Goal: Transaction & Acquisition: Obtain resource

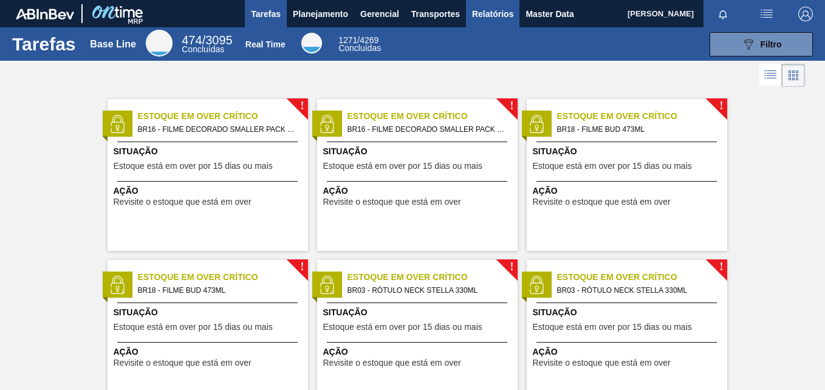
click at [487, 15] on span "Relatórios" at bounding box center [492, 14] width 41 height 15
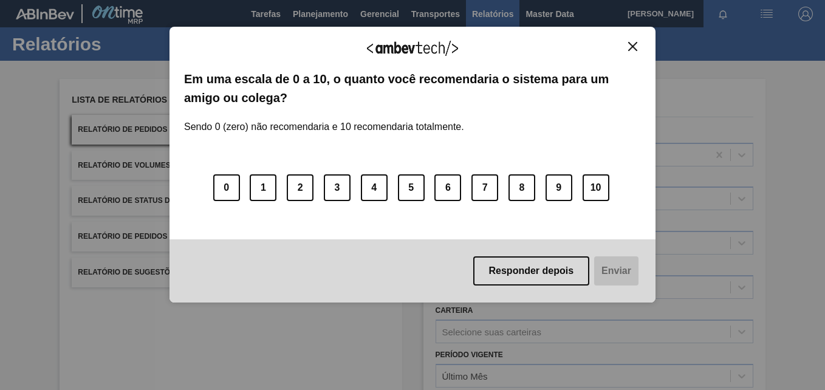
click at [630, 41] on button "Close" at bounding box center [632, 46] width 16 height 10
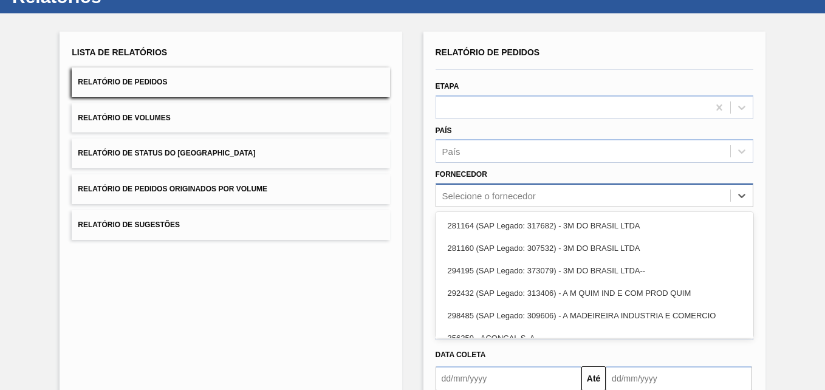
click at [500, 207] on div "option 281164 (SAP Legado: 317682) - 3M DO BRASIL LTDA focused, 1 of 101. 101 r…" at bounding box center [595, 195] width 318 height 24
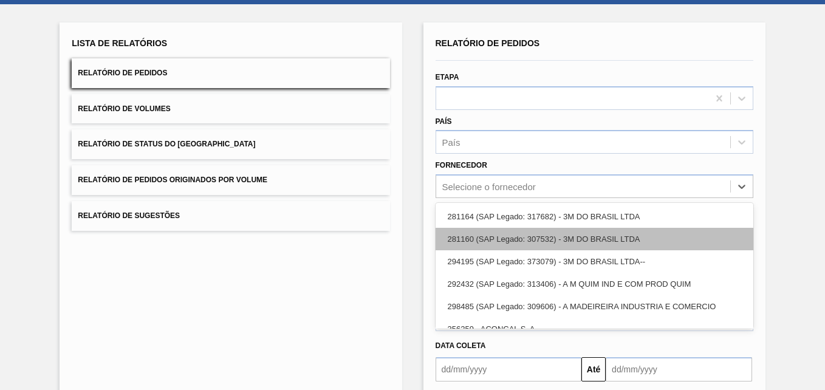
paste input "321816"
type input "321816"
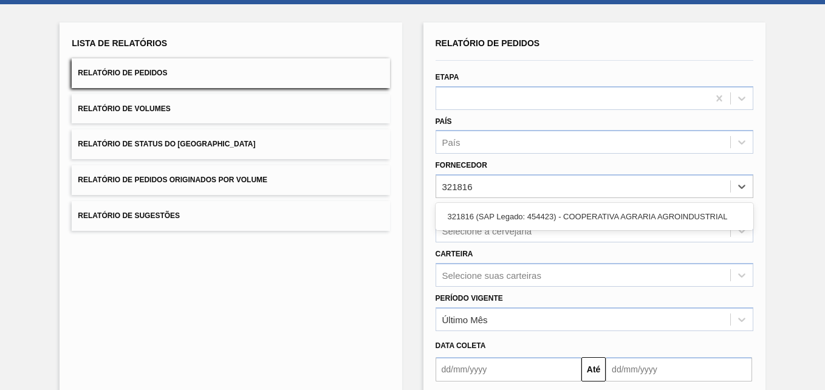
scroll to position [56, 0]
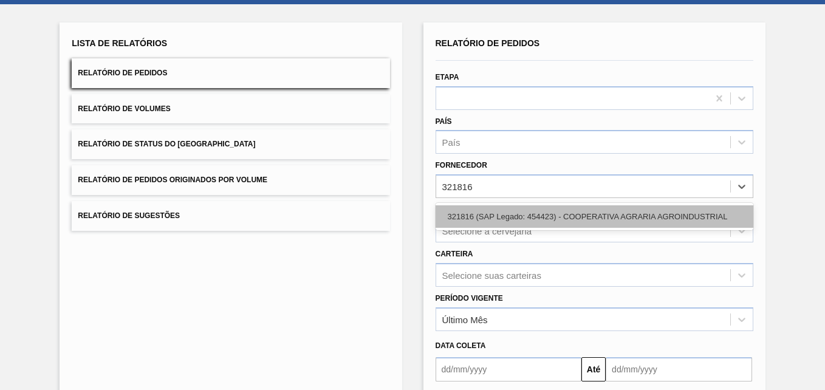
click at [497, 221] on div "321816 (SAP Legado: 454423) - COOPERATIVA AGRARIA AGROINDUSTRIAL" at bounding box center [595, 216] width 318 height 22
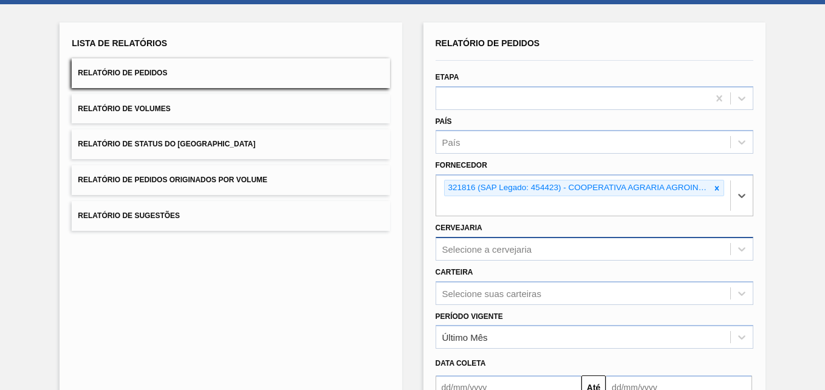
scroll to position [119, 0]
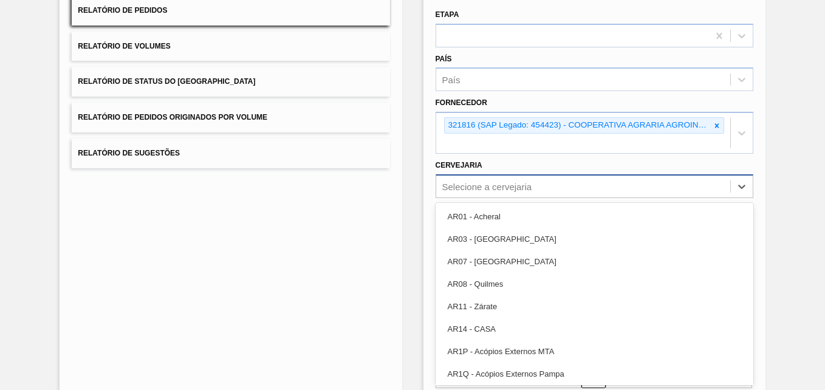
click at [499, 198] on div "option AR03 - Corrientes focused, 2 of 92. 92 results available. Use Up and Dow…" at bounding box center [595, 186] width 318 height 24
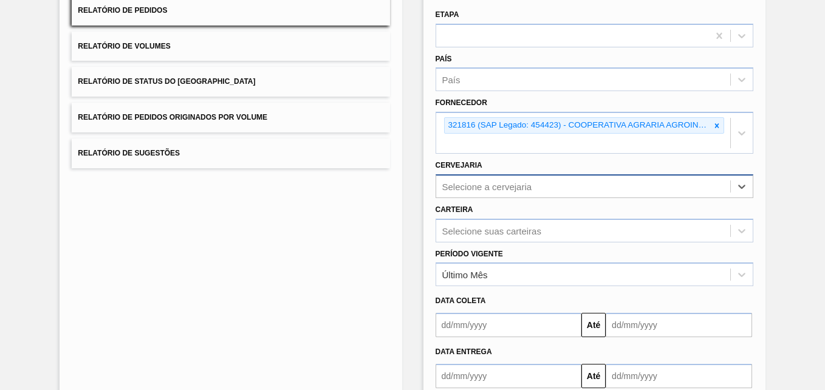
click at [490, 183] on div "Selecione a cervejaria" at bounding box center [487, 186] width 90 height 10
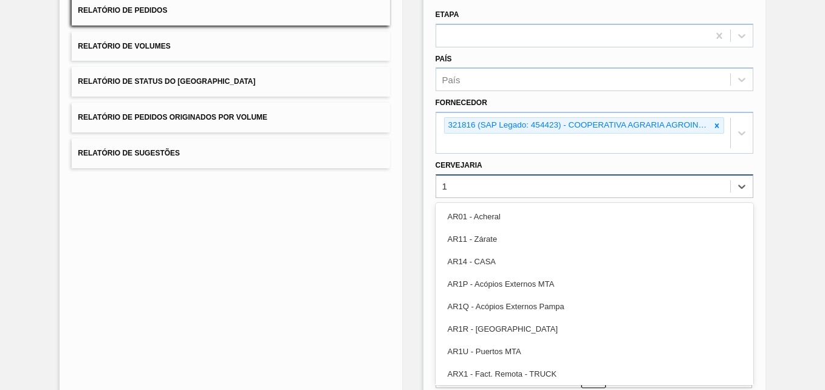
type input "13"
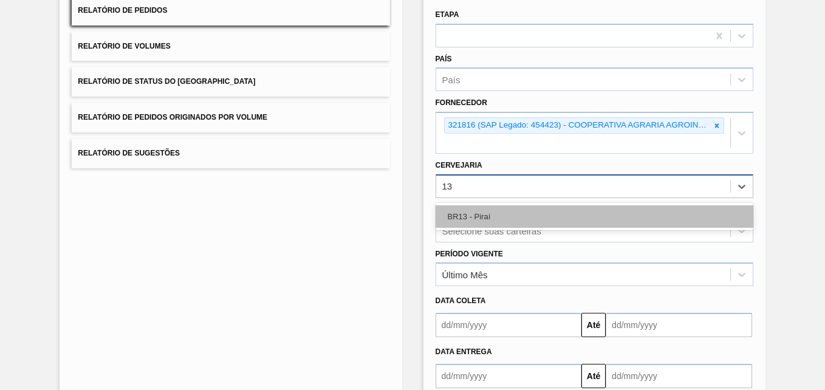
click at [460, 213] on div "BR13 - Piraí" at bounding box center [595, 216] width 318 height 22
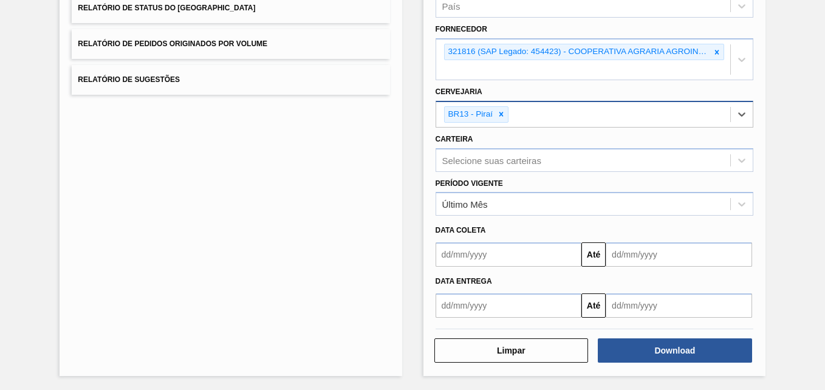
scroll to position [194, 0]
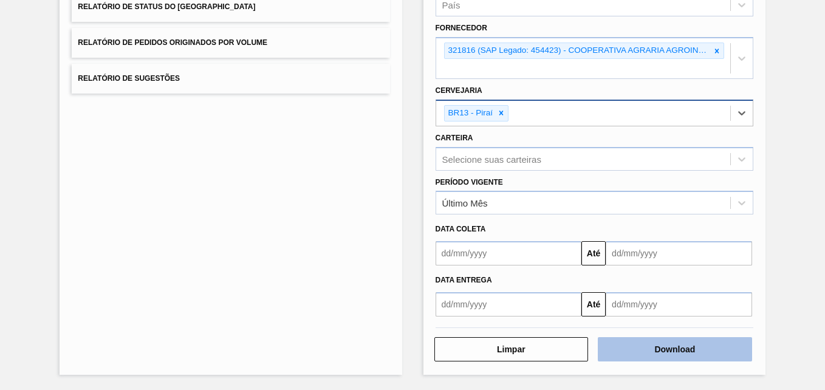
click at [677, 347] on button "Download" at bounding box center [675, 349] width 154 height 24
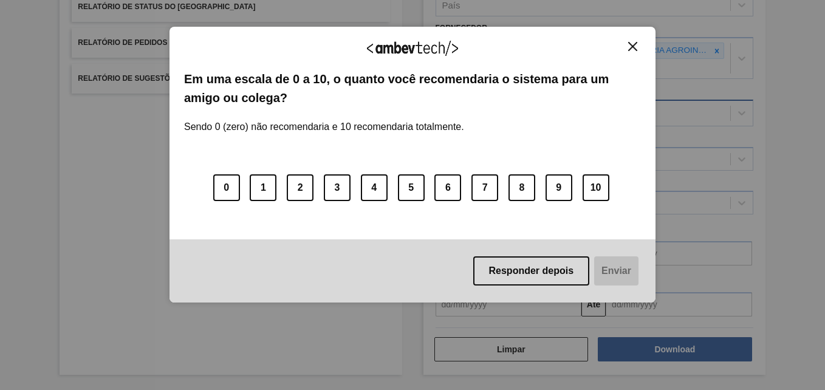
click at [636, 51] on img "Close" at bounding box center [632, 46] width 9 height 9
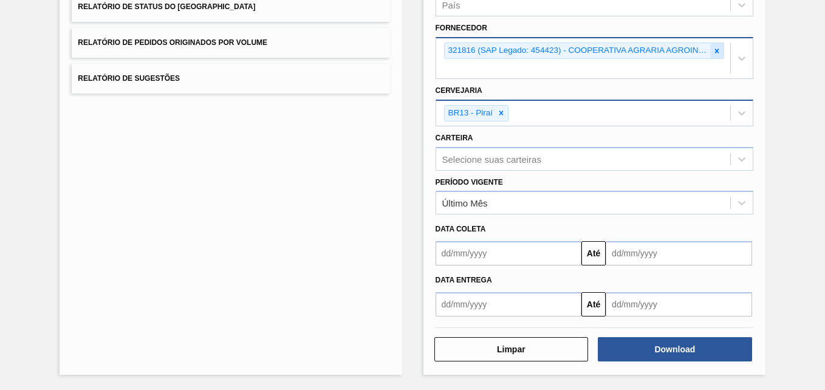
click at [712, 55] on icon at bounding box center [716, 51] width 9 height 9
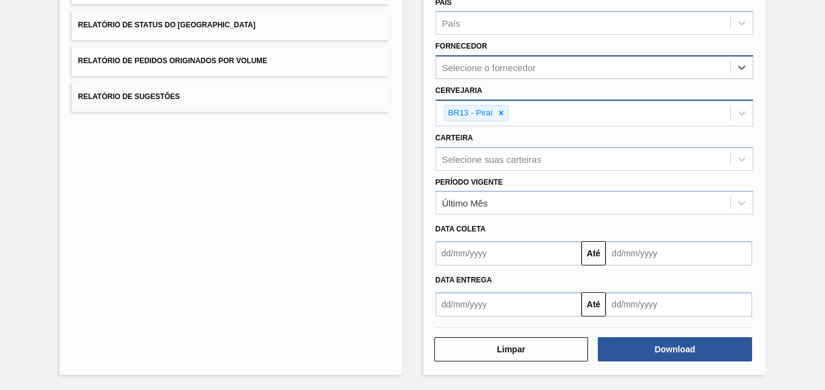
paste input "280467"
type input "280467"
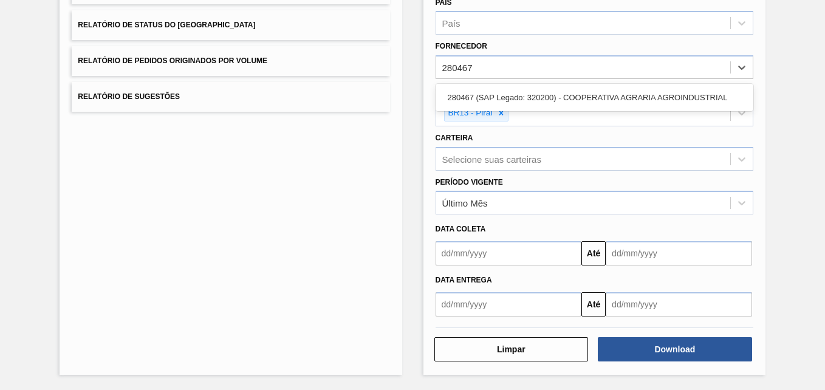
click at [505, 97] on div "280467 (SAP Legado: 320200) - COOPERATIVA AGRARIA AGROINDUSTRIAL" at bounding box center [595, 97] width 318 height 22
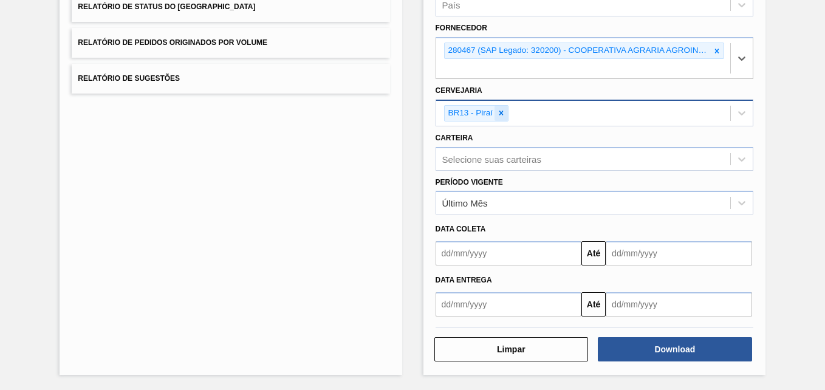
click at [502, 115] on icon at bounding box center [501, 113] width 9 height 9
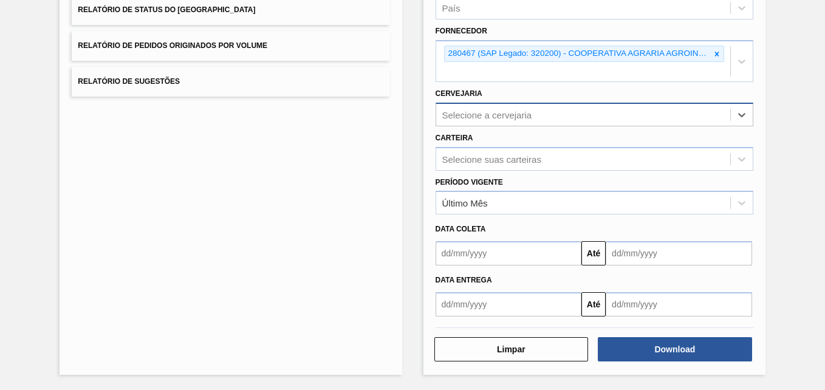
scroll to position [191, 0]
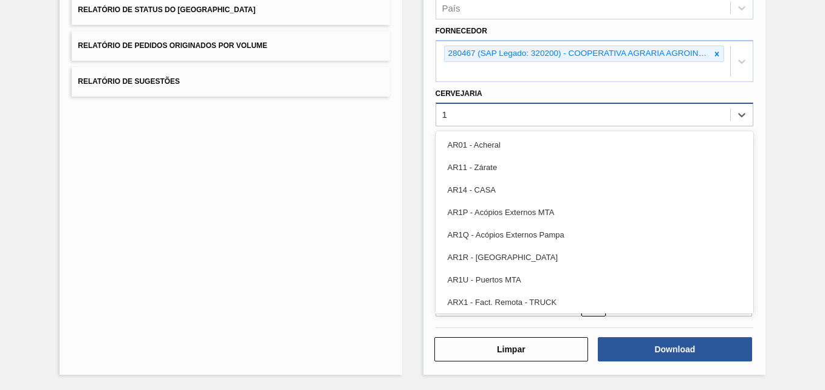
type input "13"
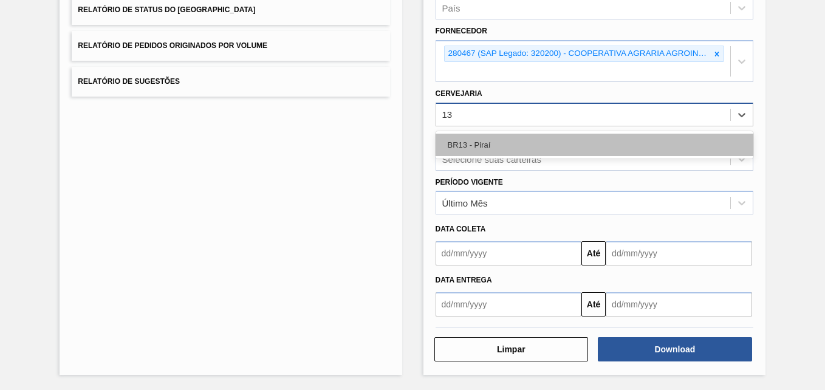
click at [479, 149] on div "BR13 - Piraí" at bounding box center [595, 145] width 318 height 22
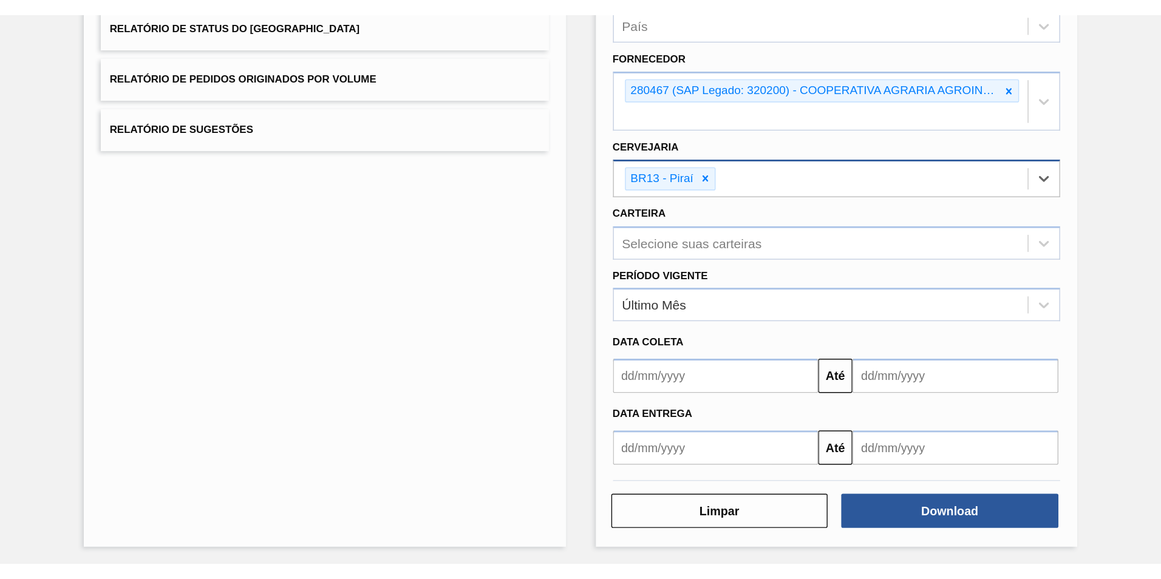
scroll to position [194, 0]
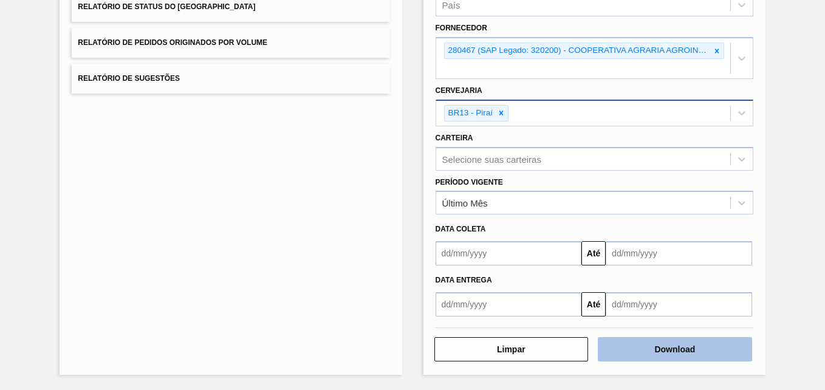
click at [651, 356] on button "Download" at bounding box center [675, 349] width 154 height 24
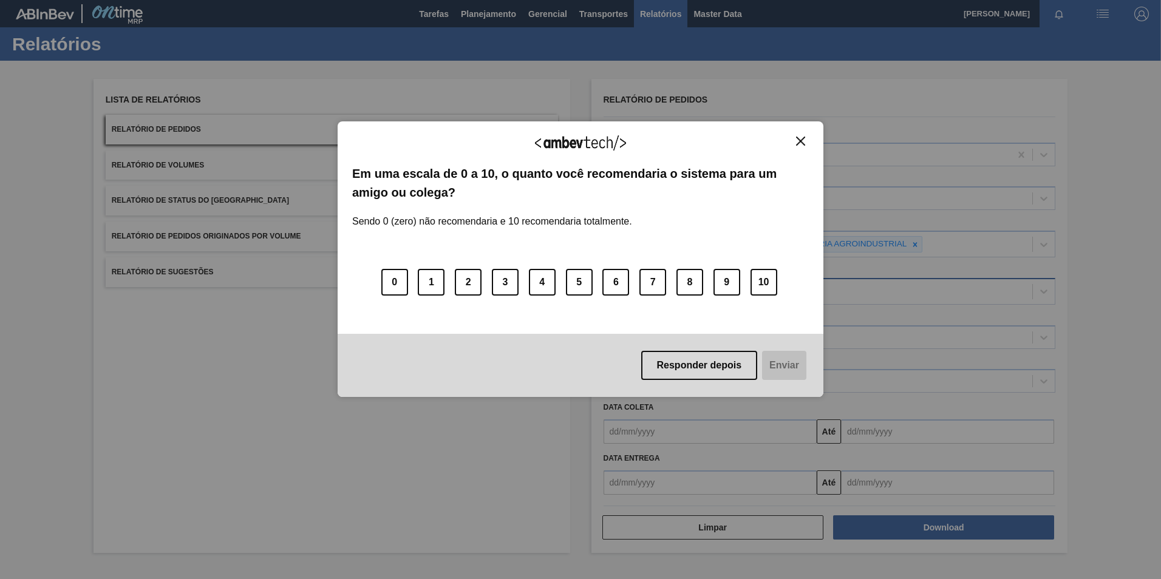
scroll to position [0, 0]
click at [800, 142] on img "Close" at bounding box center [800, 141] width 9 height 9
click at [803, 135] on div "Agradecemos seu feedback! Em uma escala de 0 a 10, o quanto você recomendaria o…" at bounding box center [581, 259] width 486 height 276
click at [800, 137] on img "Close" at bounding box center [800, 141] width 9 height 9
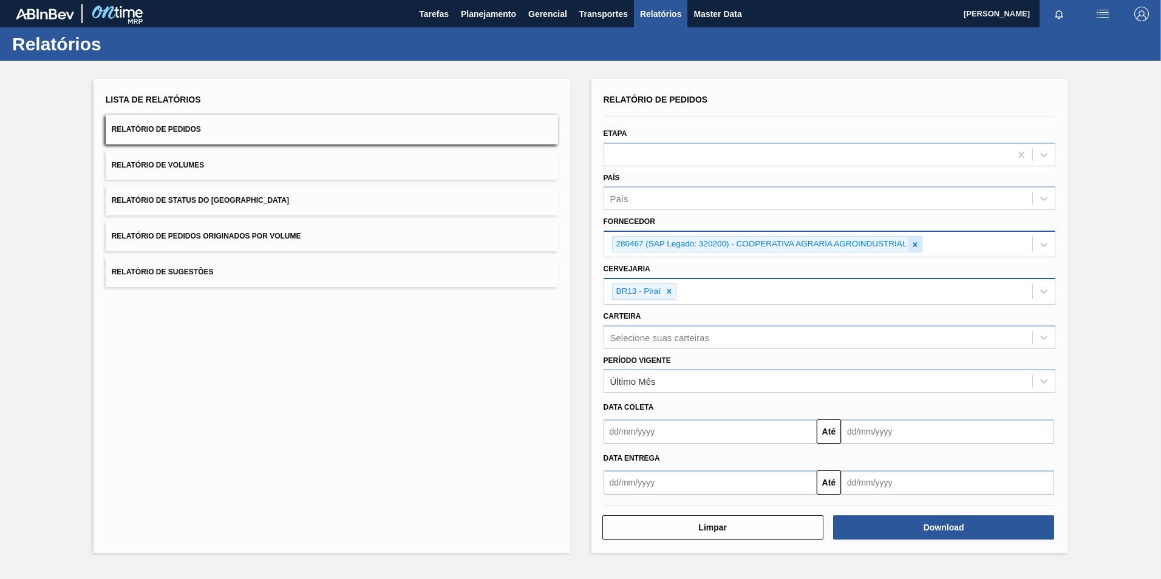
click at [824, 246] on icon at bounding box center [915, 245] width 9 height 9
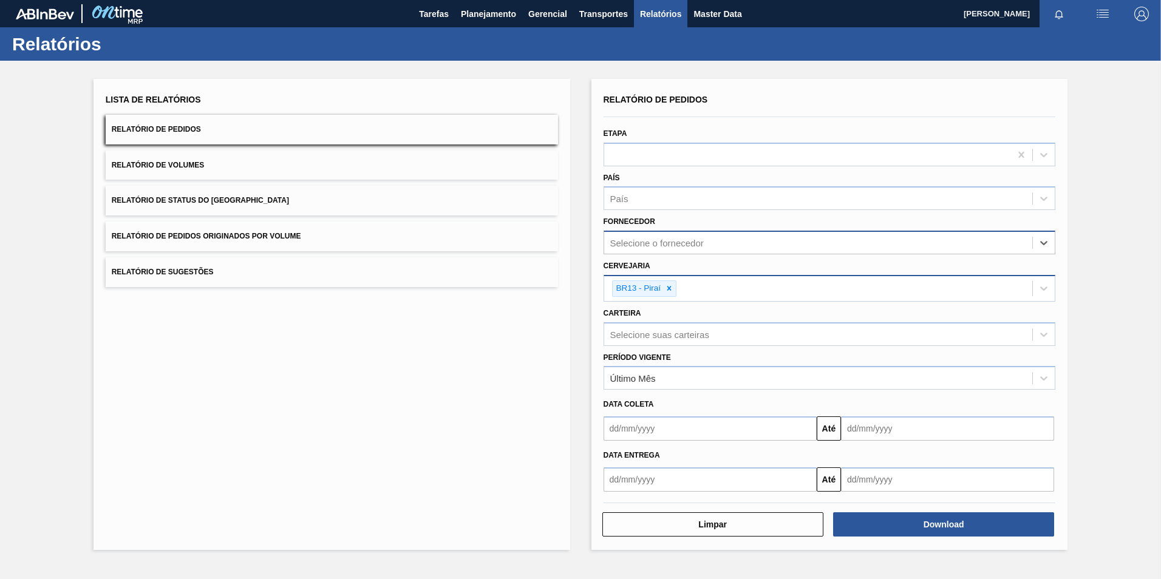
paste input "290167"
type input "290167"
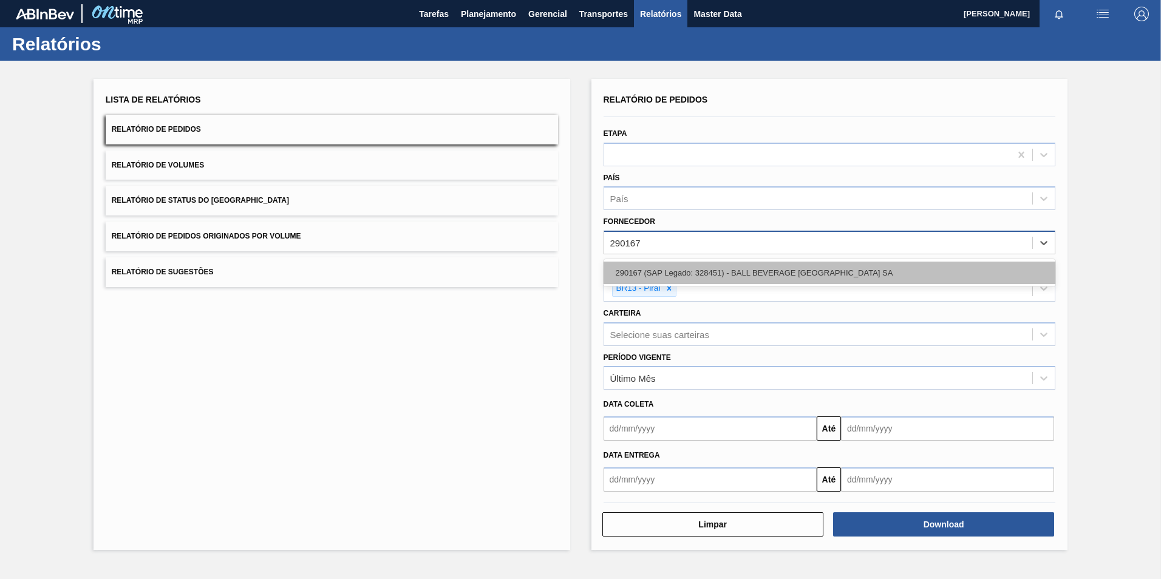
click at [661, 275] on div "290167 (SAP Legado: 328451) - BALL BEVERAGE [GEOGRAPHIC_DATA] SA" at bounding box center [830, 273] width 453 height 22
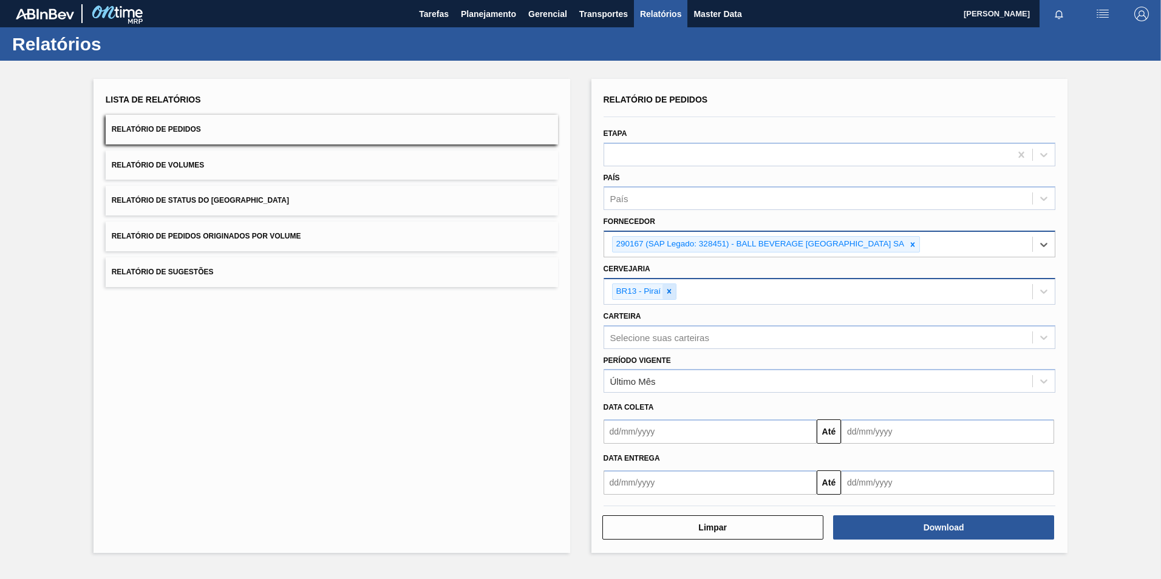
click at [671, 290] on icon at bounding box center [670, 292] width 4 height 4
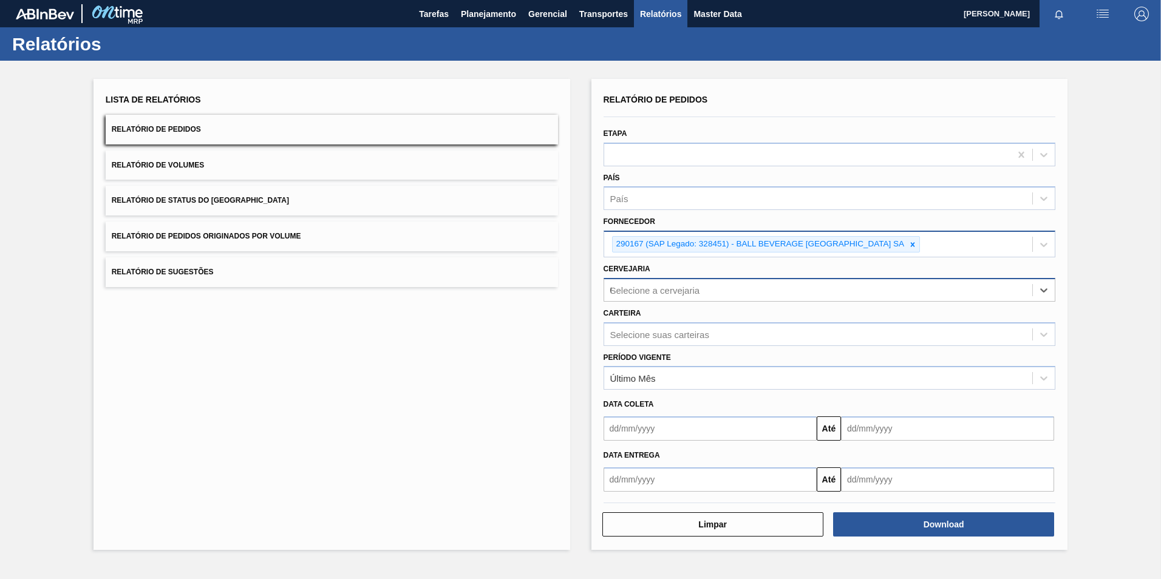
type input "02"
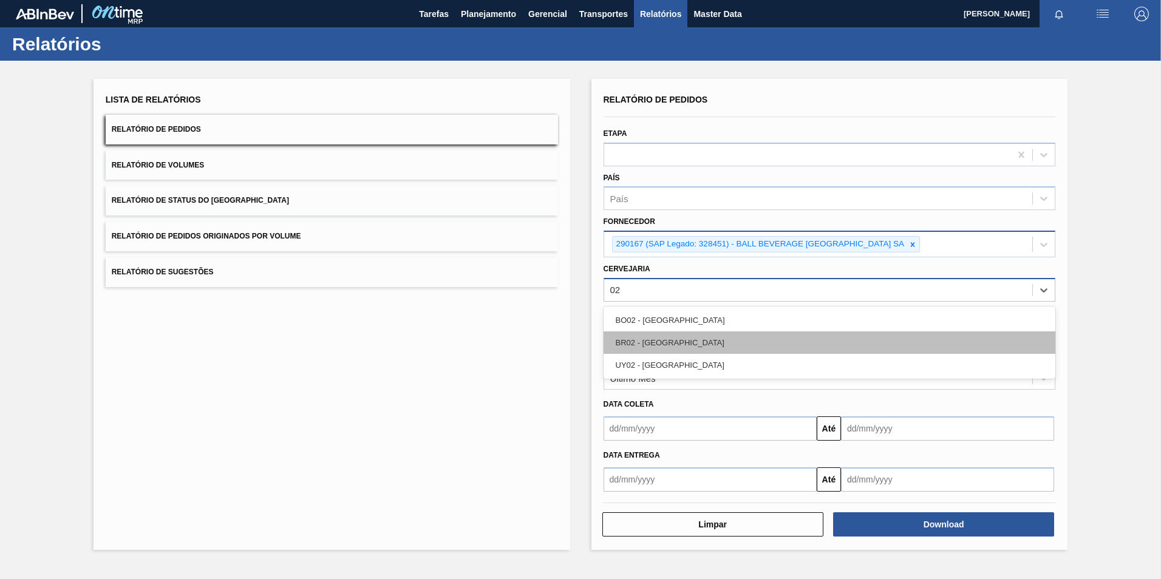
click at [643, 344] on div "BR02 - [GEOGRAPHIC_DATA]" at bounding box center [830, 343] width 453 height 22
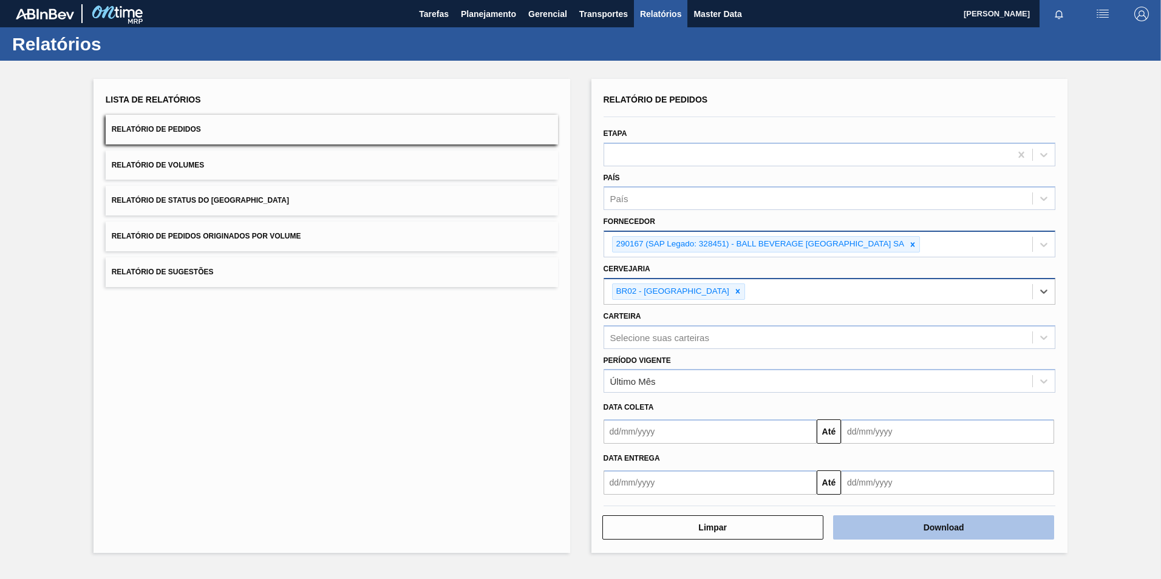
click at [824, 389] on button "Download" at bounding box center [943, 528] width 221 height 24
